Goal: Transaction & Acquisition: Purchase product/service

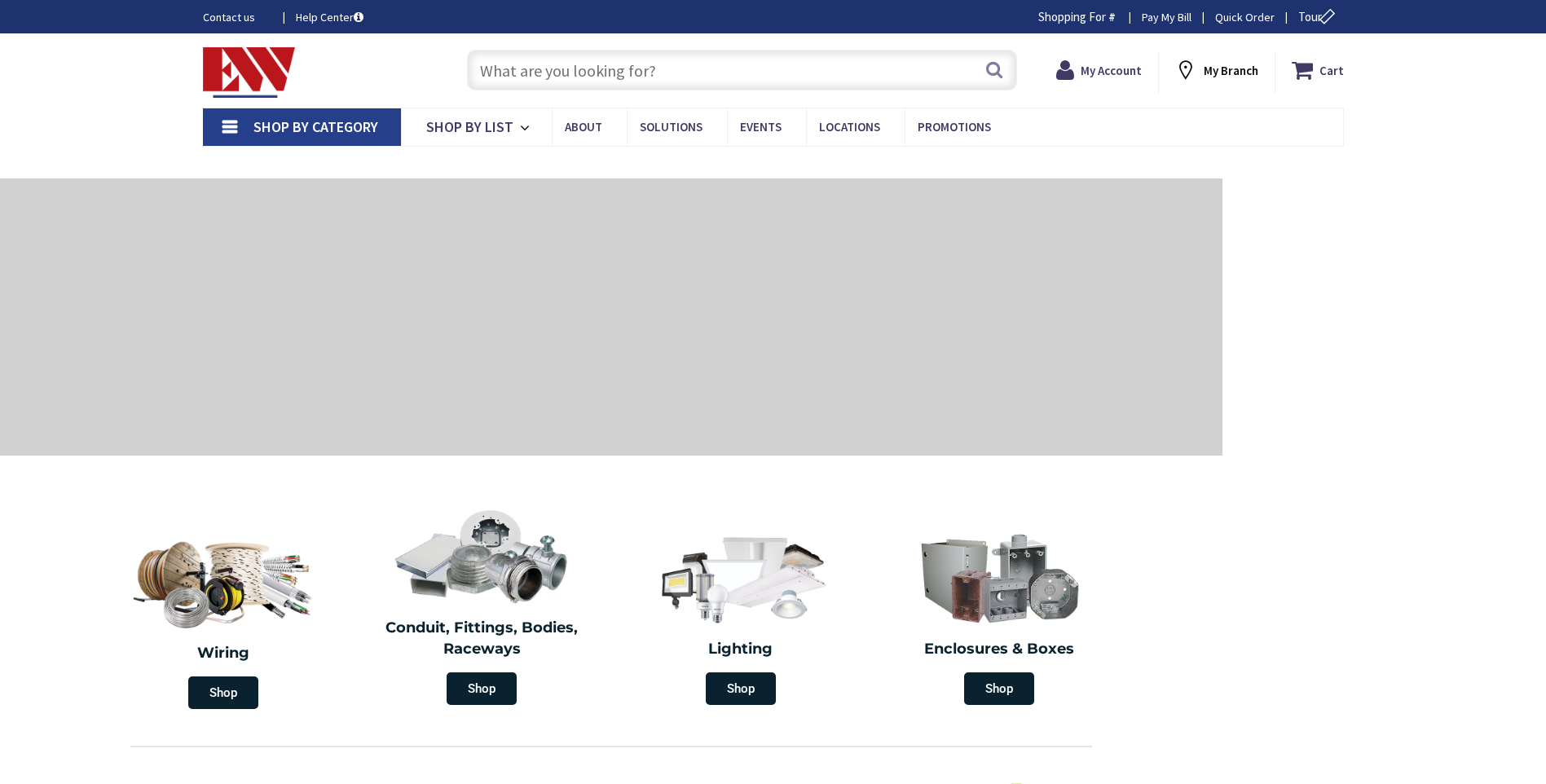
type input "Rocky Top Rd, [GEOGRAPHIC_DATA], [GEOGRAPHIC_DATA]"
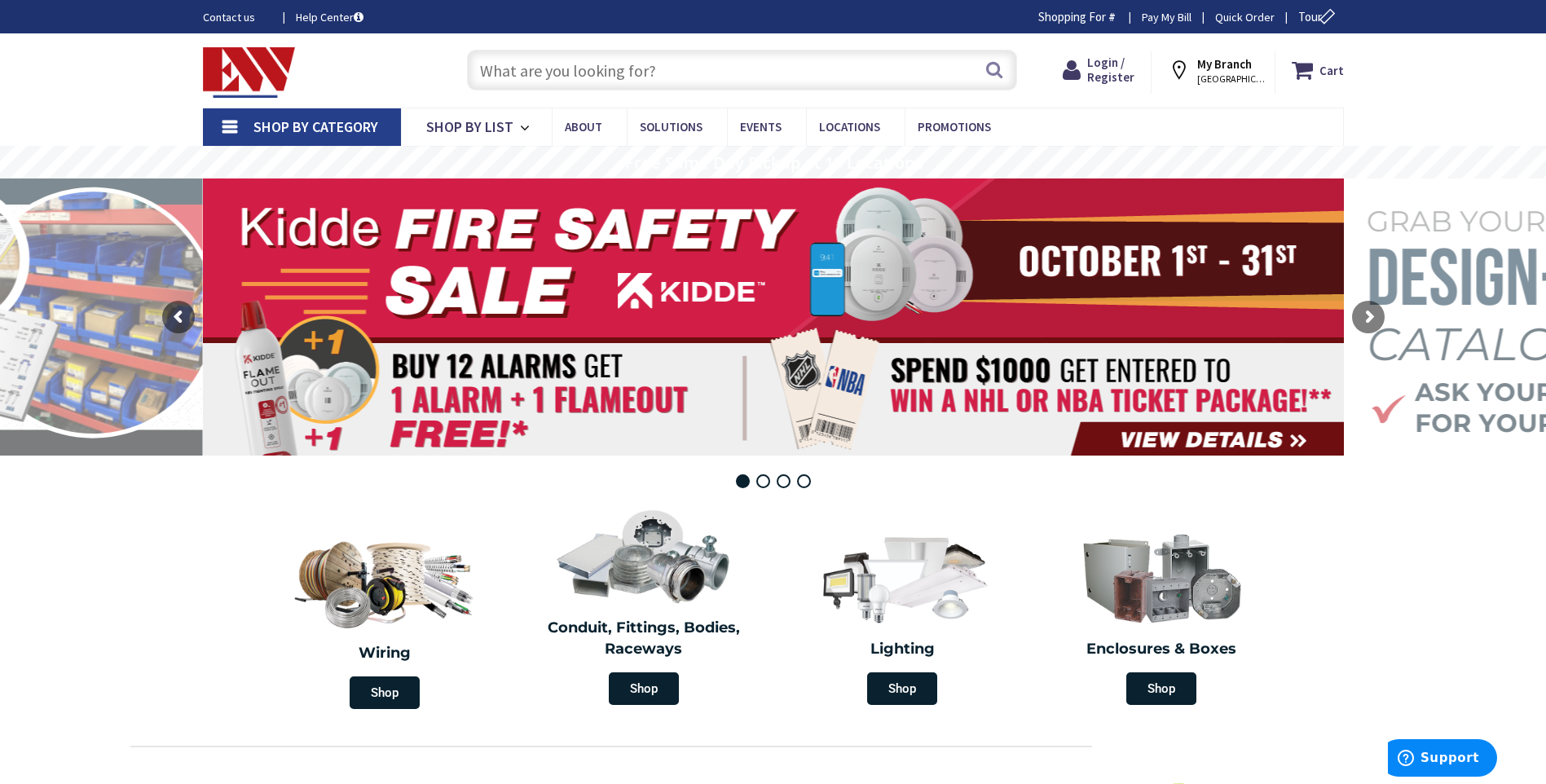
click at [570, 73] on input "text" at bounding box center [741, 70] width 550 height 41
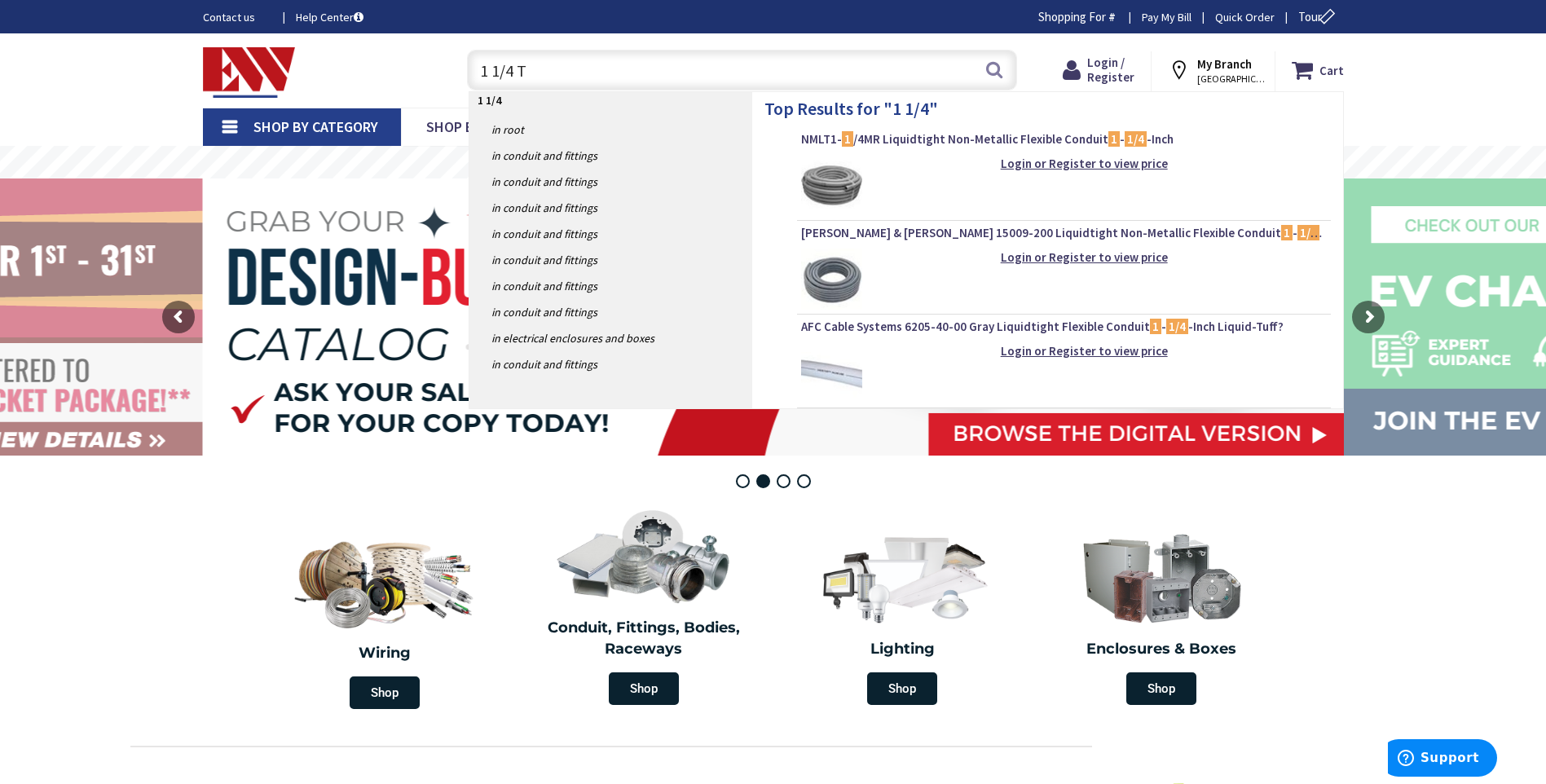
type input "1 1/4 TA"
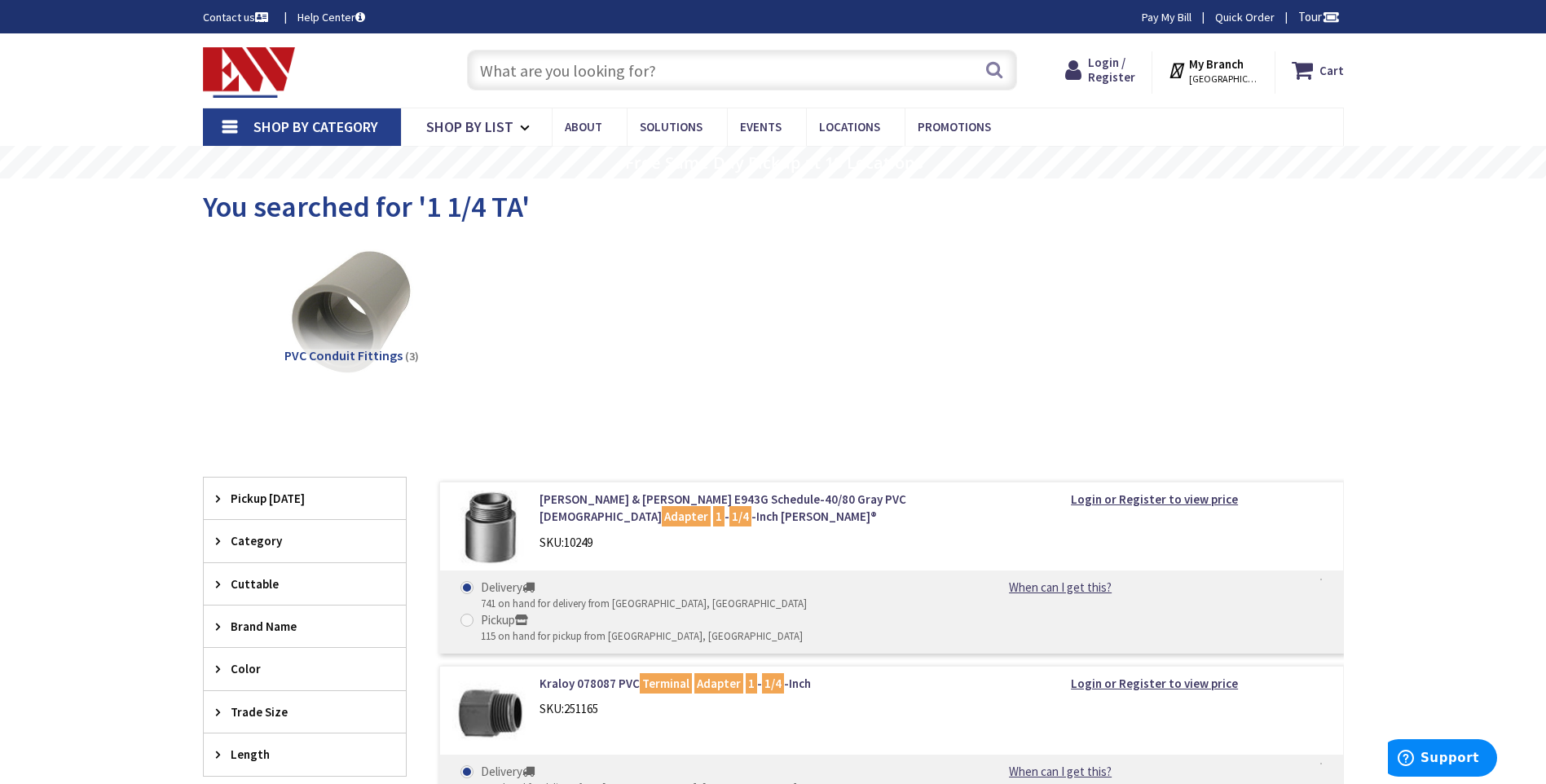
click at [572, 72] on input "text" at bounding box center [741, 70] width 550 height 41
click at [1108, 70] on span "Login / Register" at bounding box center [1111, 70] width 47 height 31
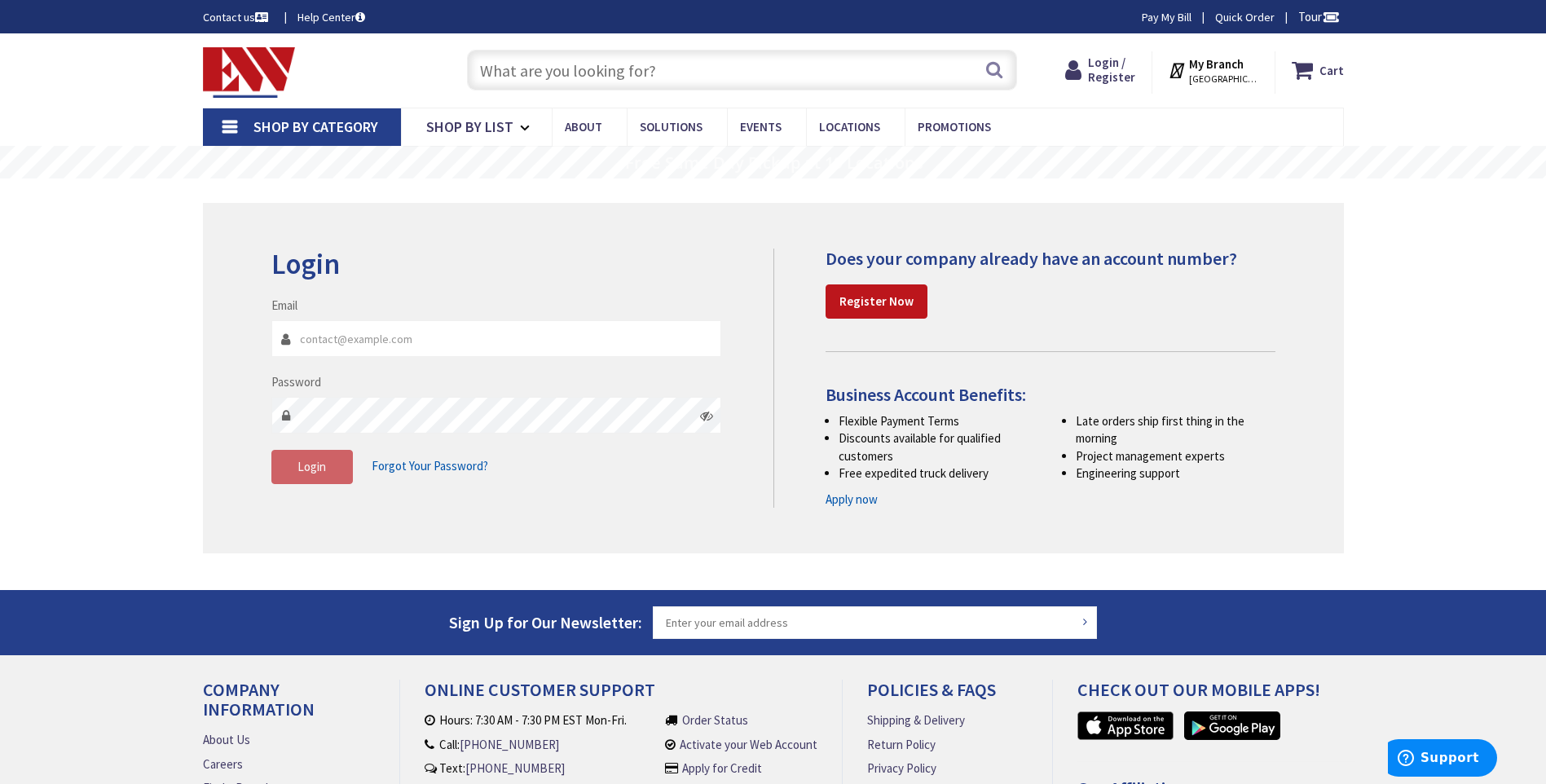
click at [411, 335] on input "Email" at bounding box center [496, 338] width 450 height 36
type input "Tmierzwa@hortonelectric.com"
click at [700, 416] on icon at bounding box center [707, 416] width 13 height 13
click at [291, 464] on button "Login" at bounding box center [312, 468] width 81 height 34
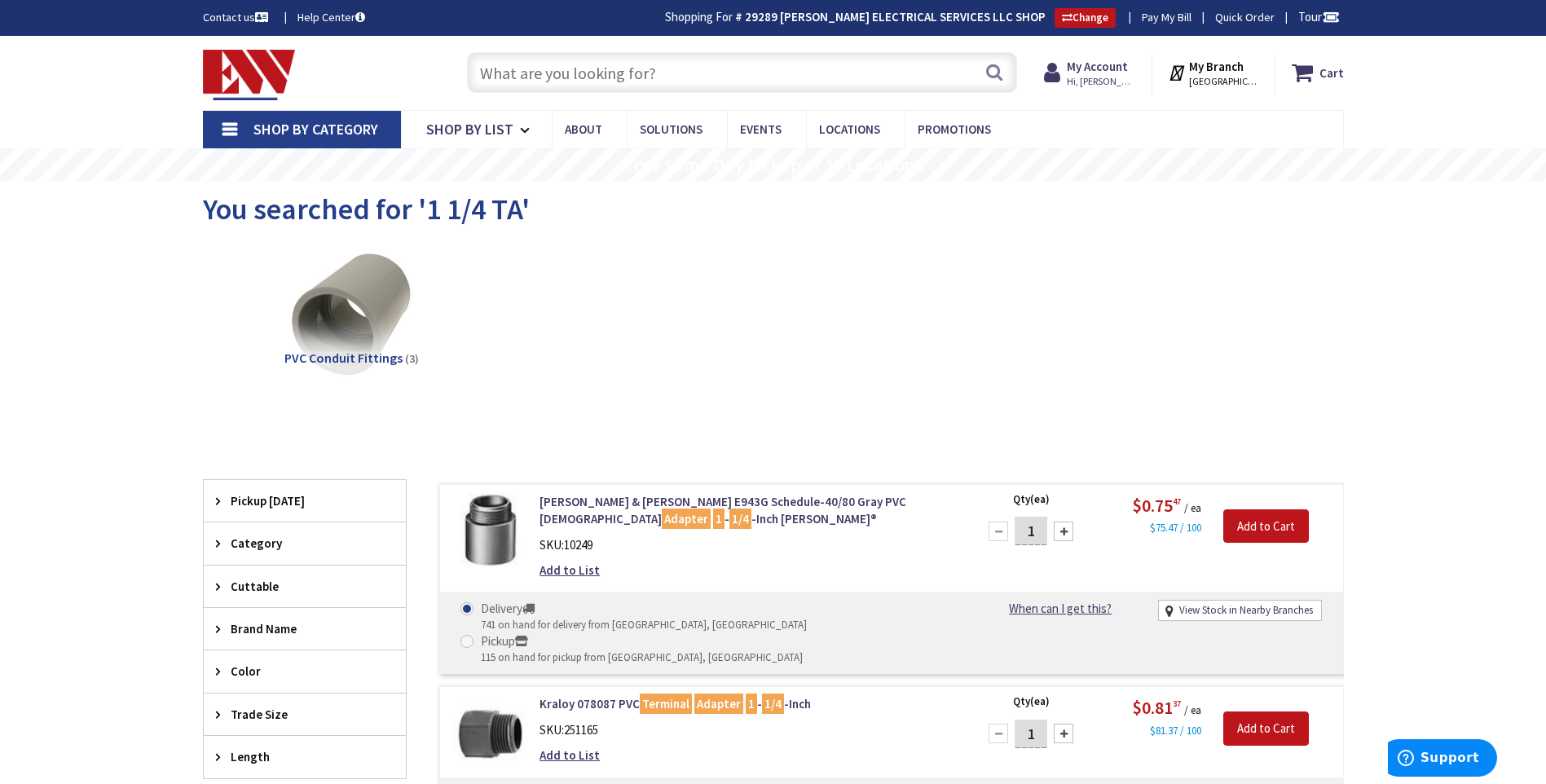
click at [510, 317] on div "PVC Conduit Fittings (3)" at bounding box center [773, 329] width 1084 height 175
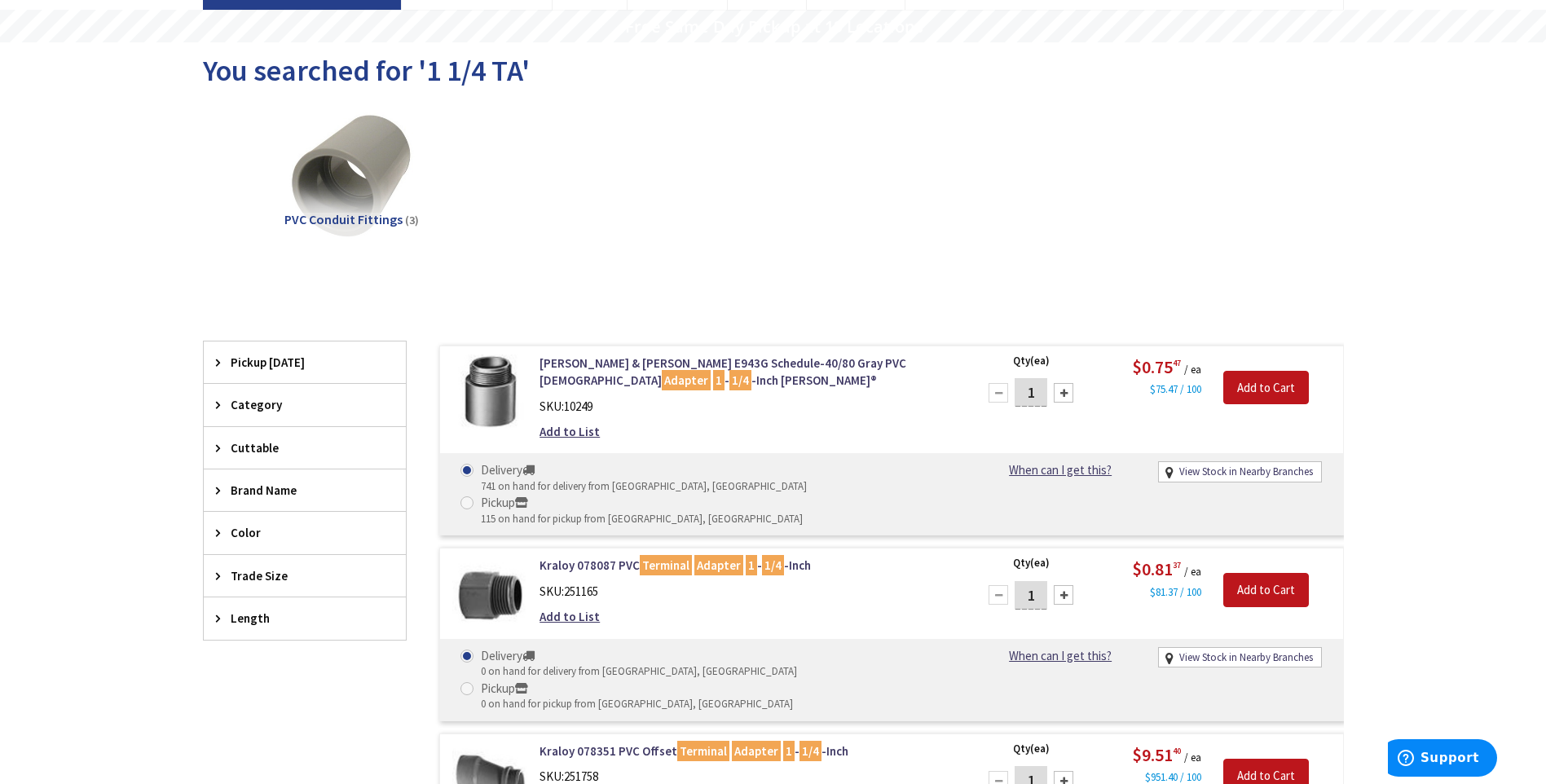
scroll to position [326, 0]
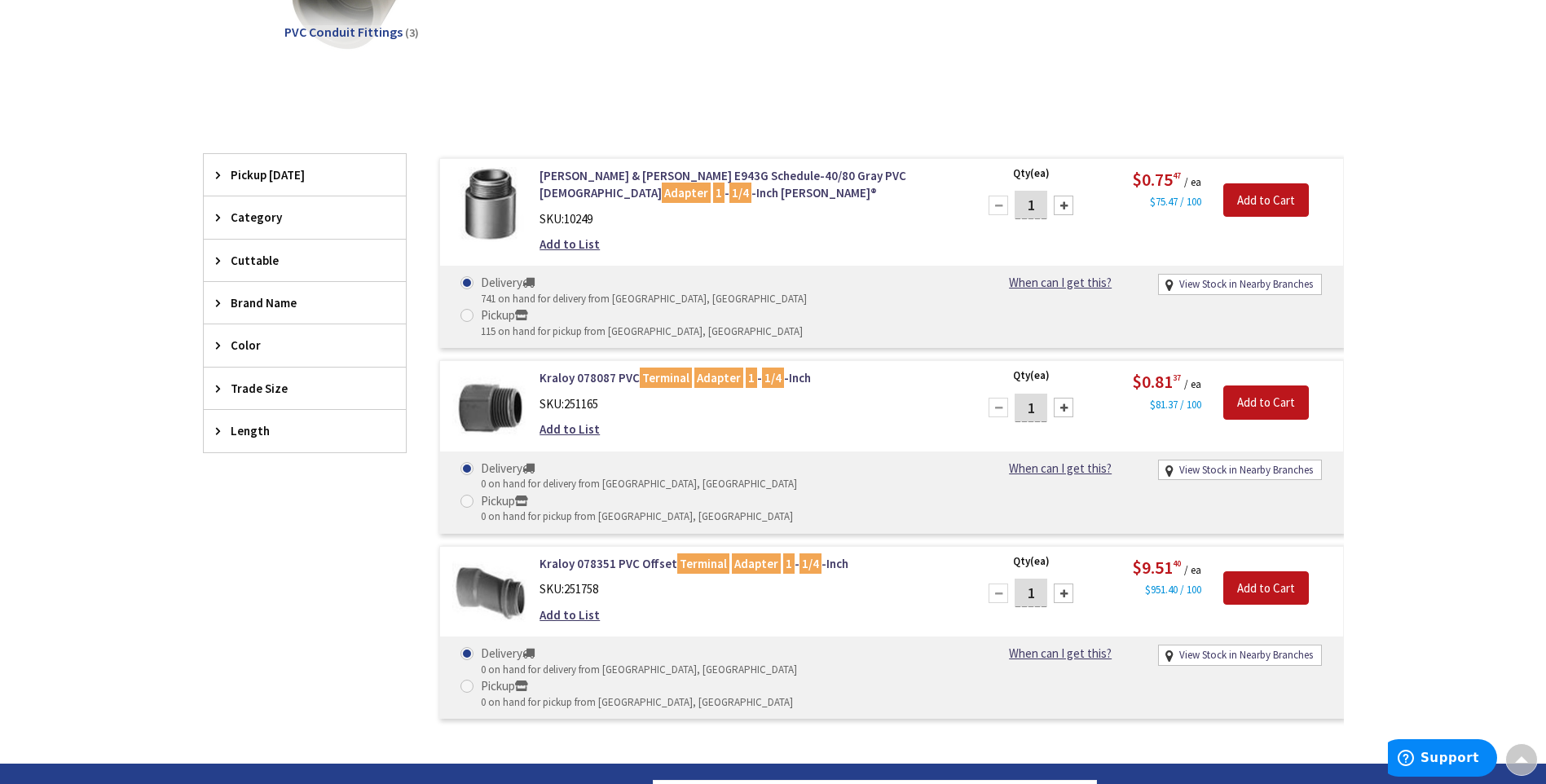
click at [281, 572] on div "Filters 3 items Pickup [DATE] [GEOGRAPHIC_DATA] (0 mi) (1) [GEOGRAPHIC_DATA] (1…" at bounding box center [304, 441] width 204 height 574
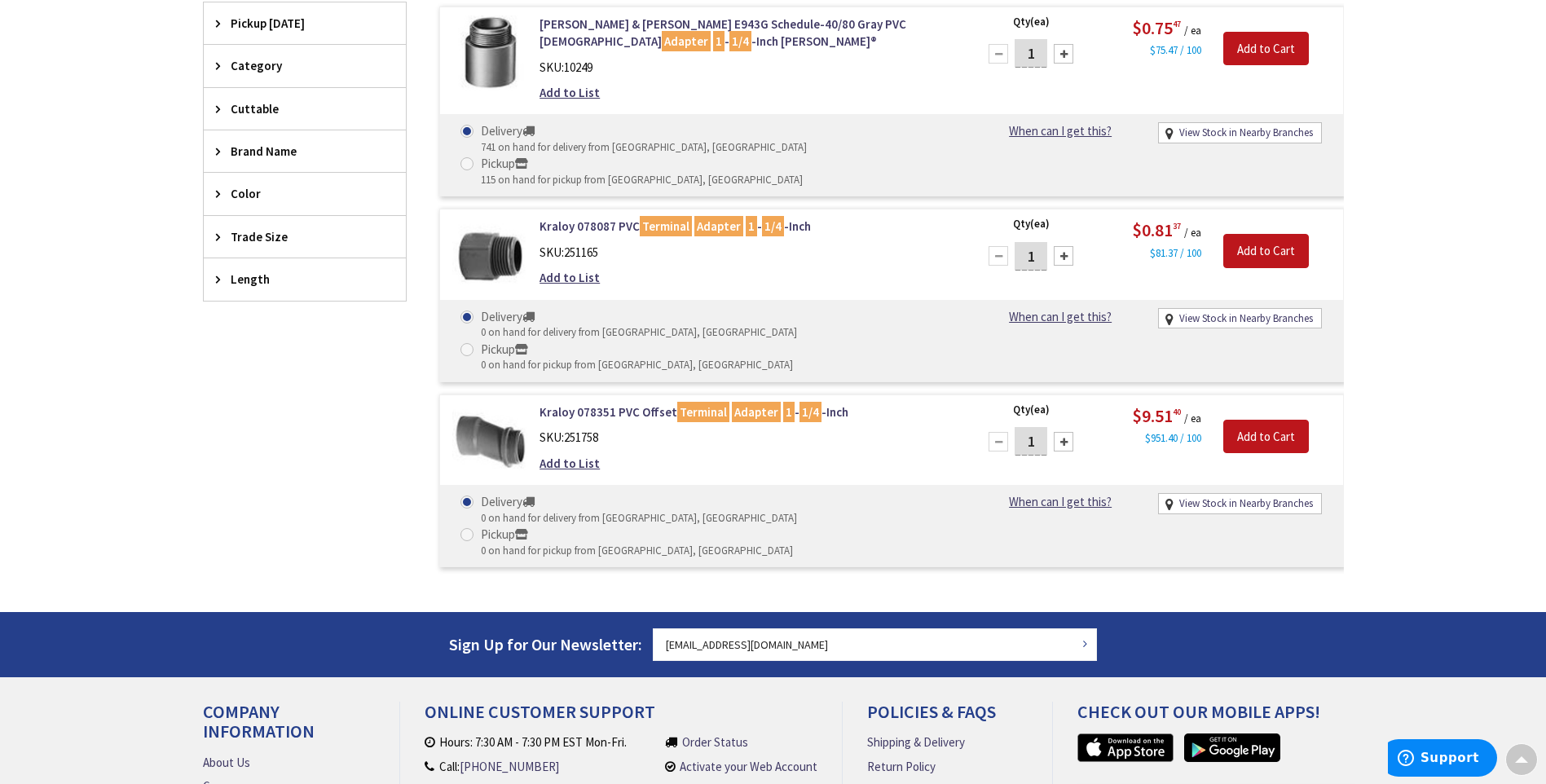
scroll to position [571, 0]
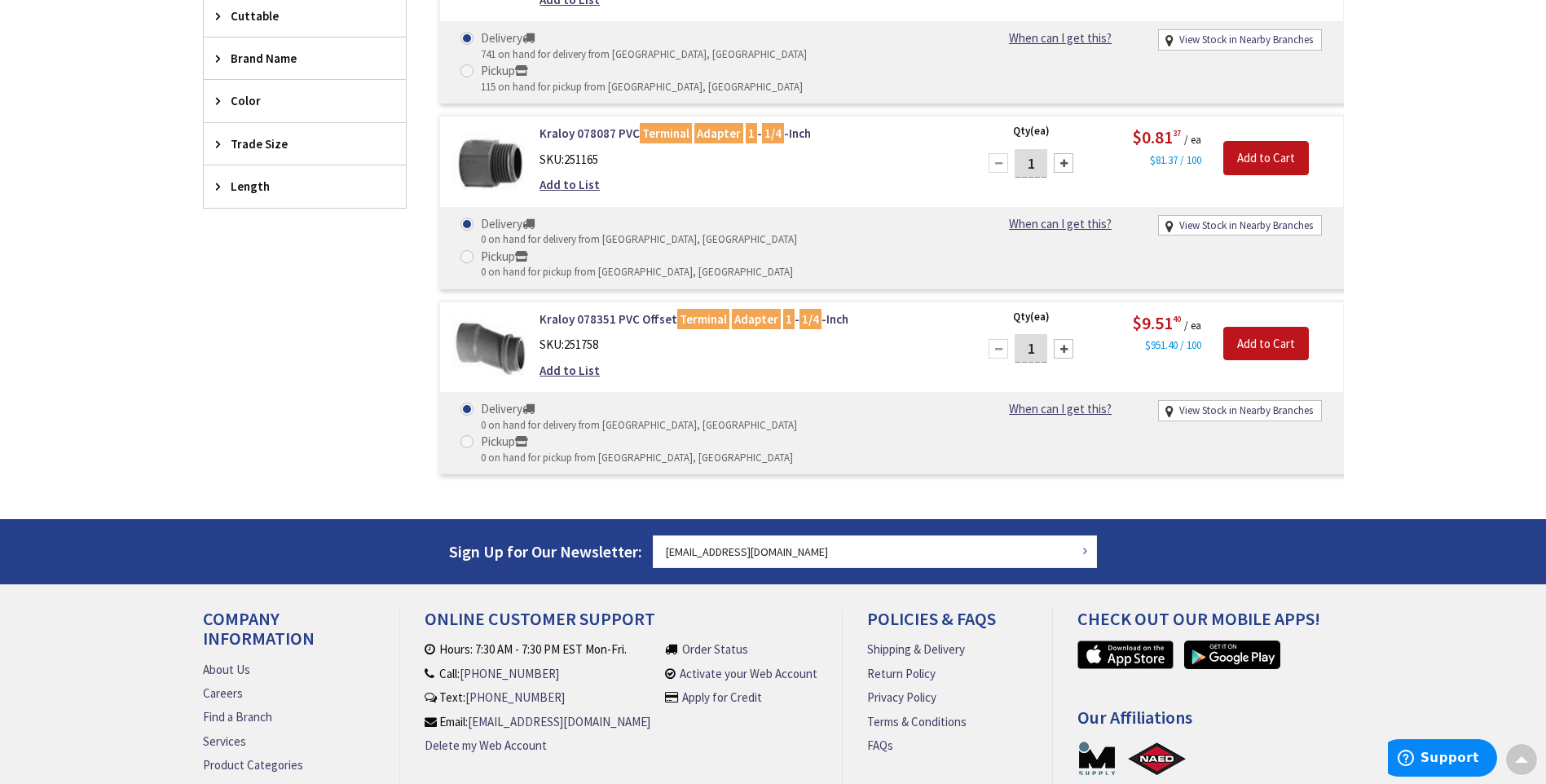
drag, startPoint x: 184, startPoint y: 384, endPoint x: 187, endPoint y: 392, distance: 8.5
click at [184, 385] on main "You searched for '1 1/4 TA' View Subcategories PVC Conduit Fittings (3) Clear a…" at bounding box center [773, 64] width 1223 height 909
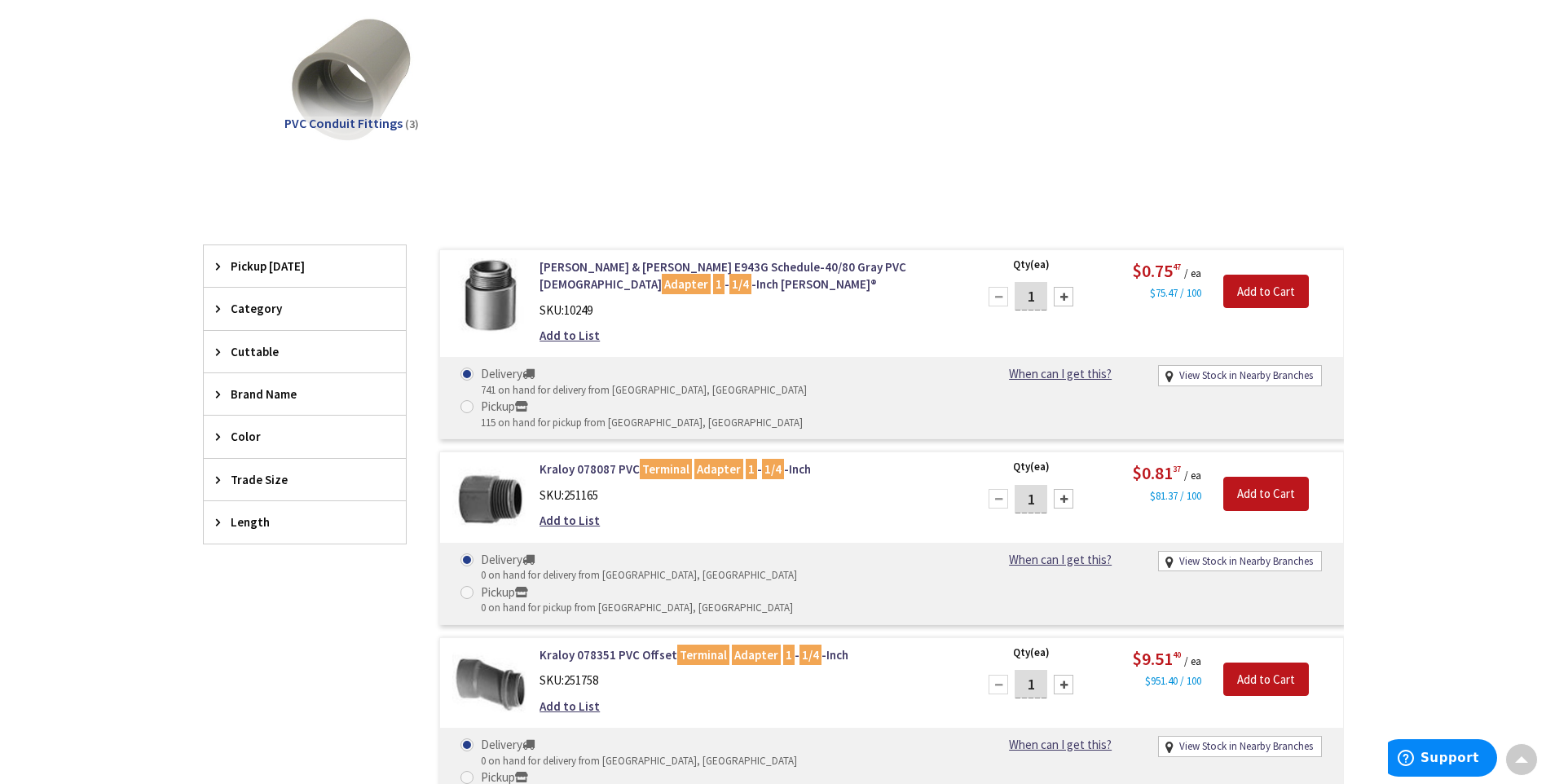
scroll to position [0, 0]
